Goal: Transaction & Acquisition: Purchase product/service

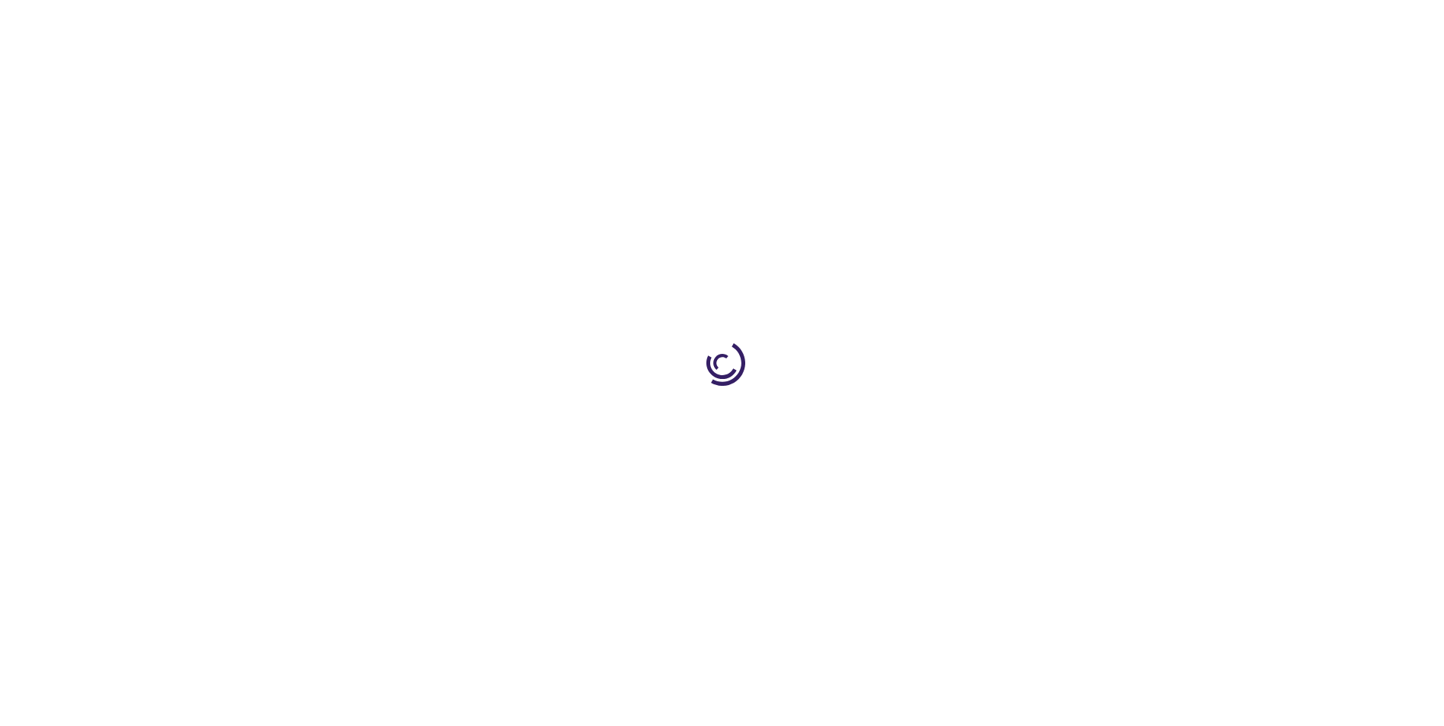
type input "0"
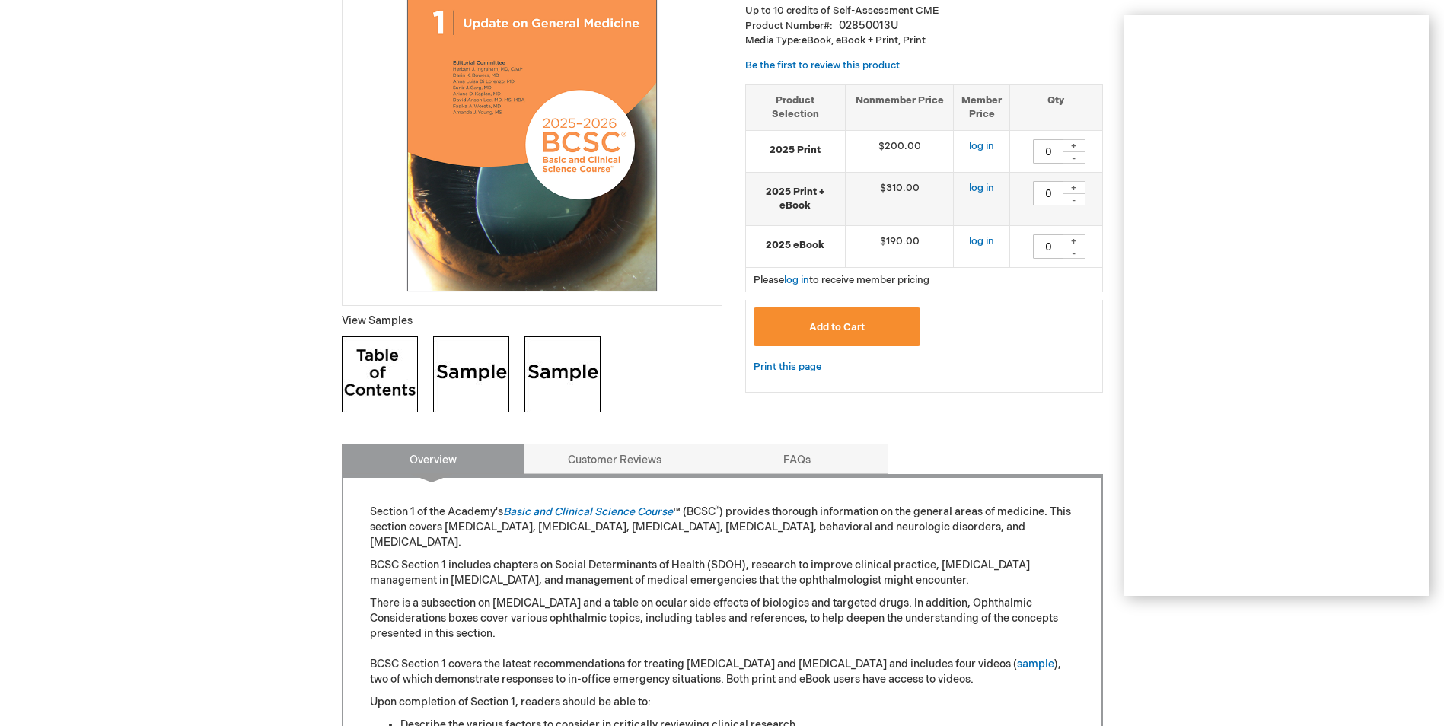
scroll to position [152, 0]
